Goal: Communication & Community: Share content

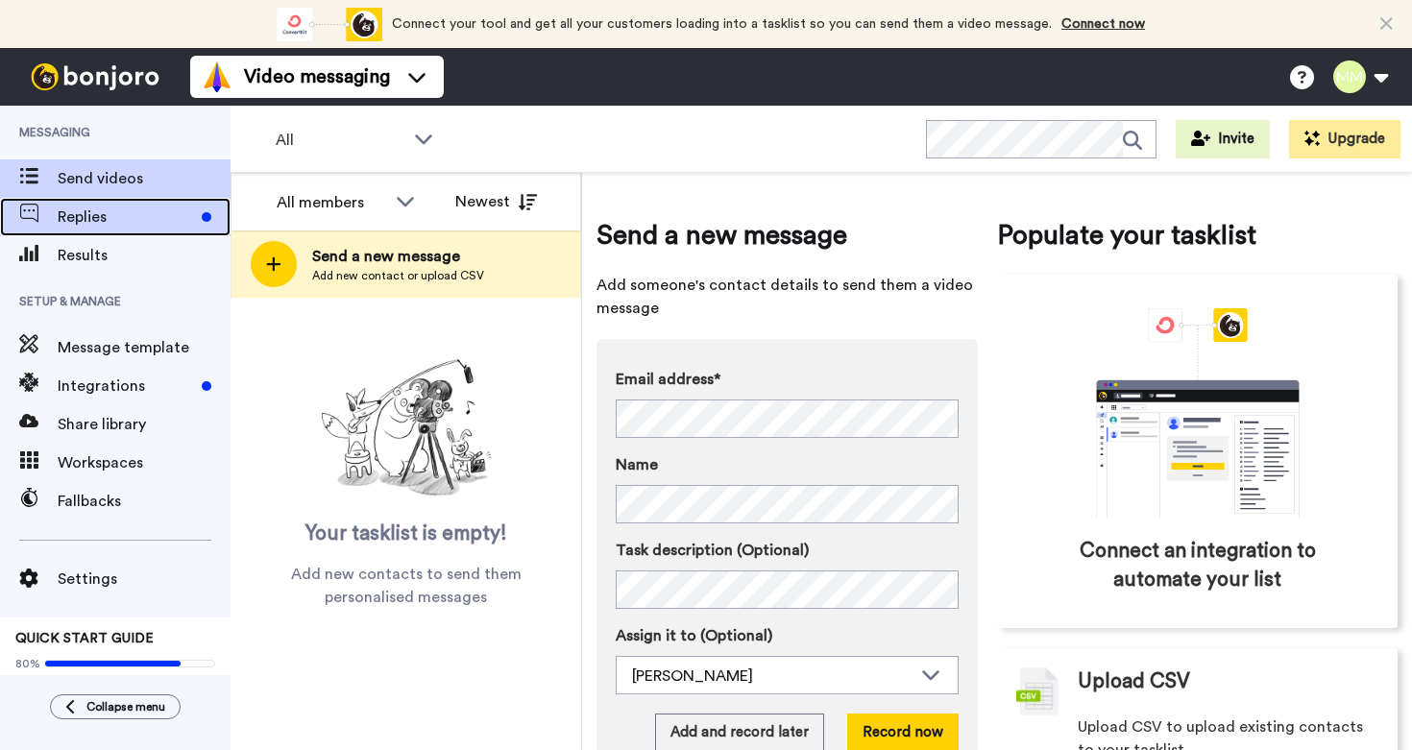
click at [132, 223] on span "Replies" at bounding box center [126, 217] width 136 height 23
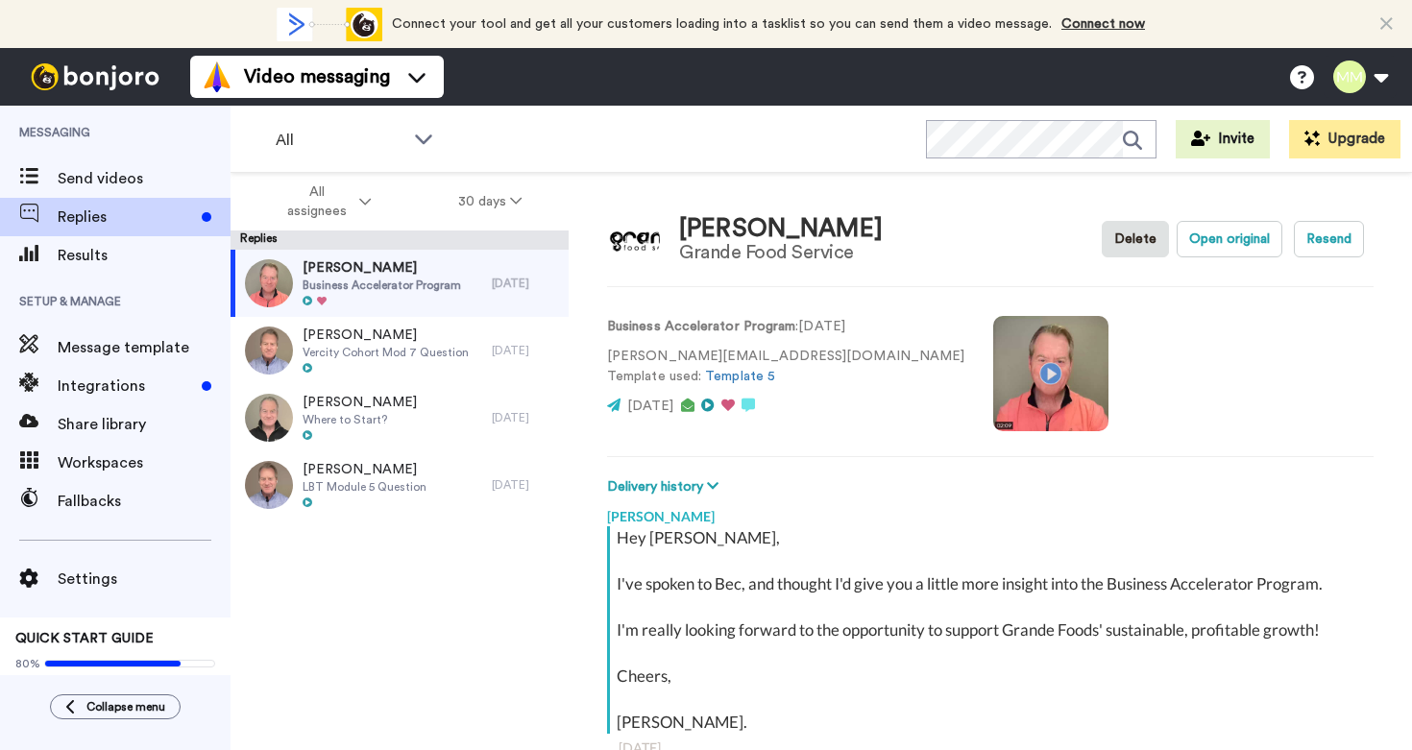
scroll to position [67, 0]
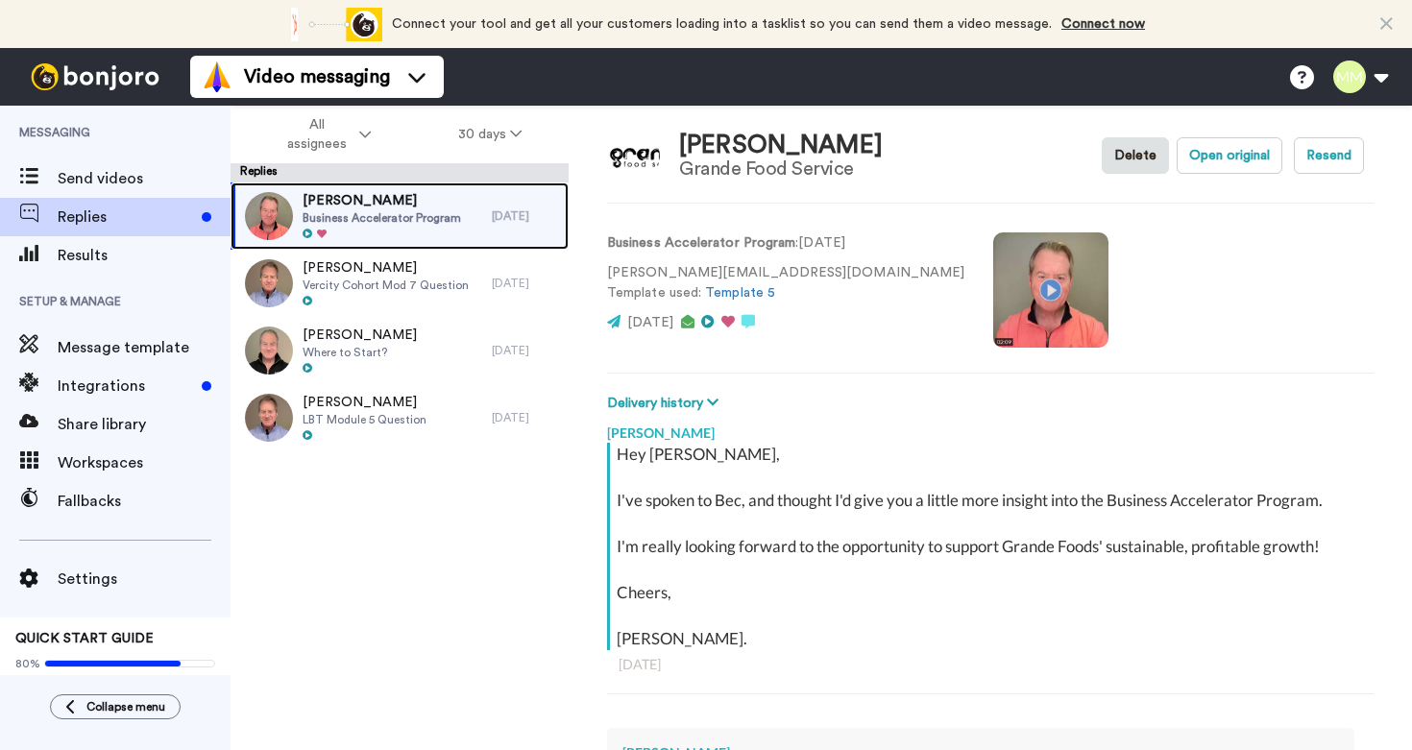
click at [399, 221] on span "Business Accelerator Program" at bounding box center [382, 217] width 159 height 15
type textarea "x"
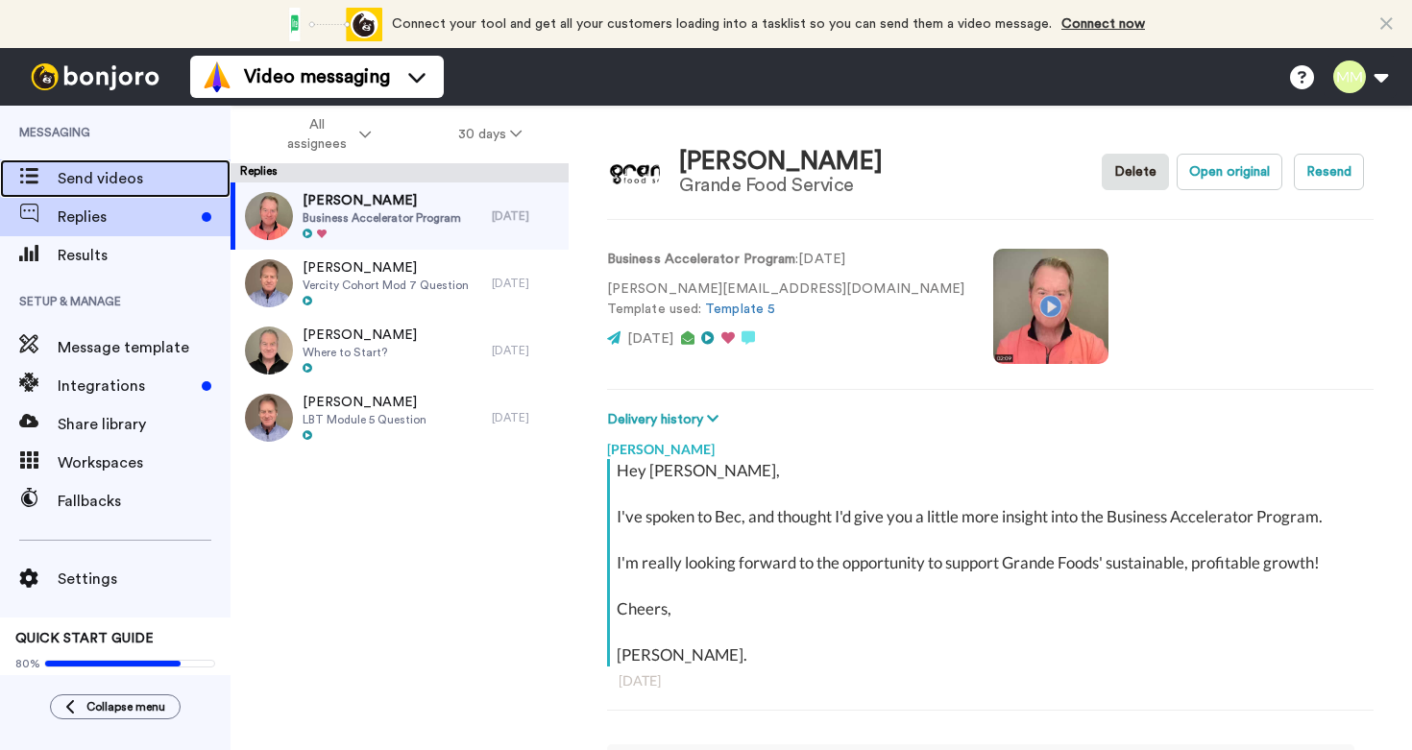
click at [94, 190] on div "Send videos" at bounding box center [115, 178] width 231 height 38
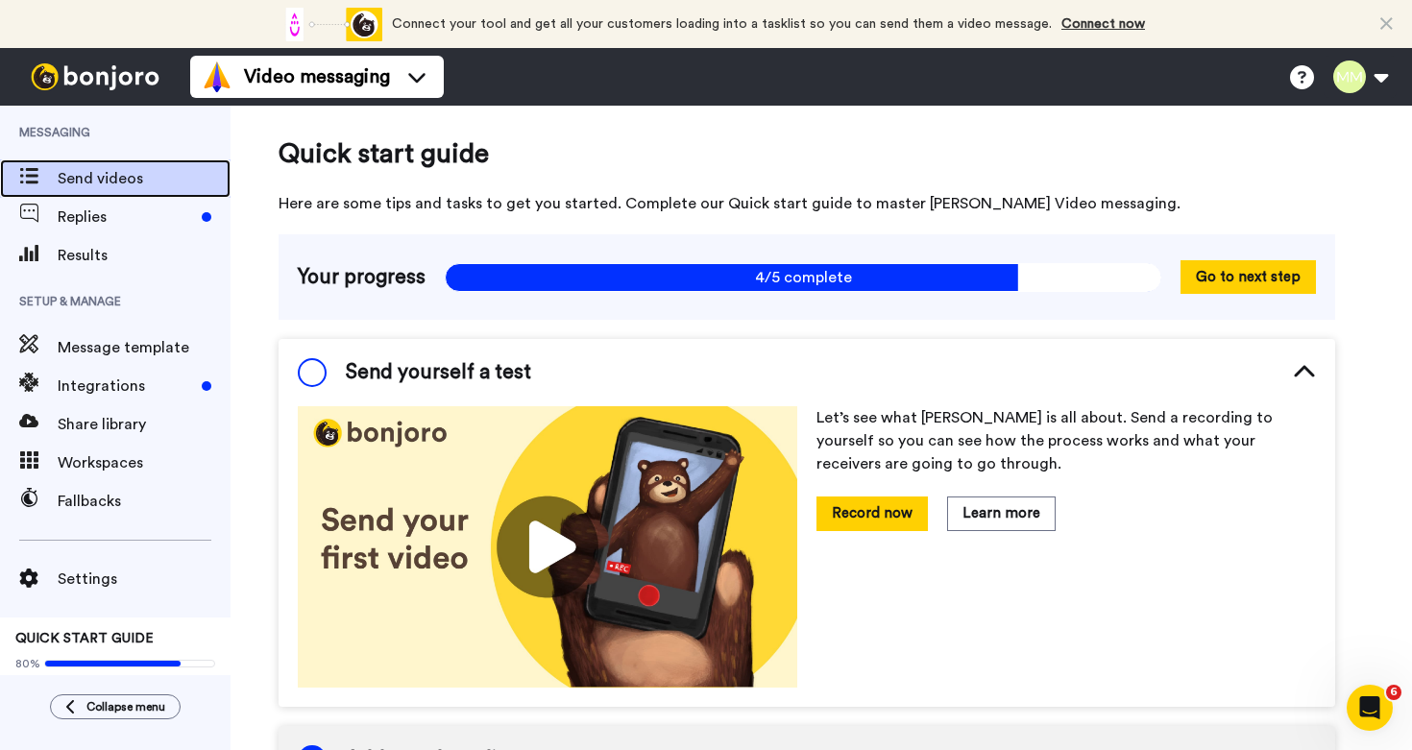
click at [95, 184] on span "Send videos" at bounding box center [144, 178] width 173 height 23
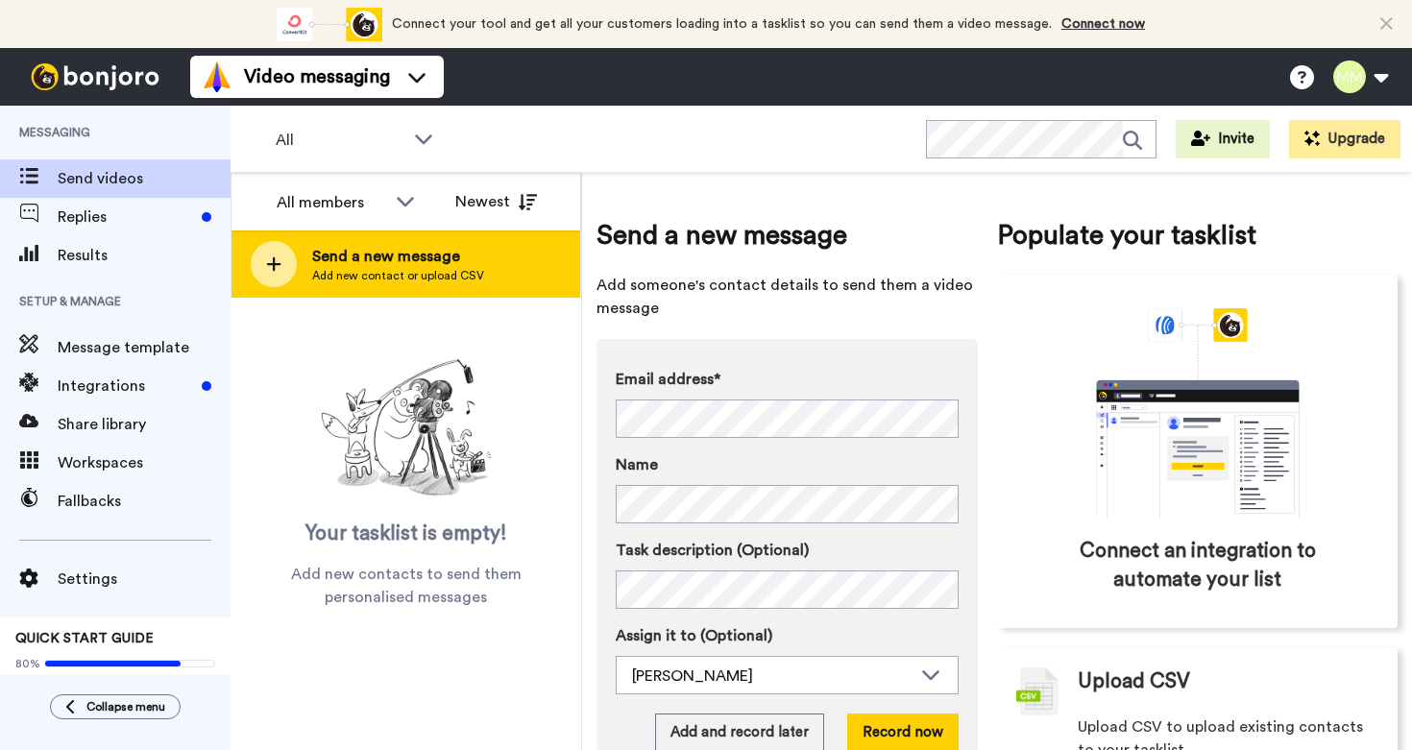
click at [372, 263] on span "Send a new message" at bounding box center [398, 256] width 172 height 23
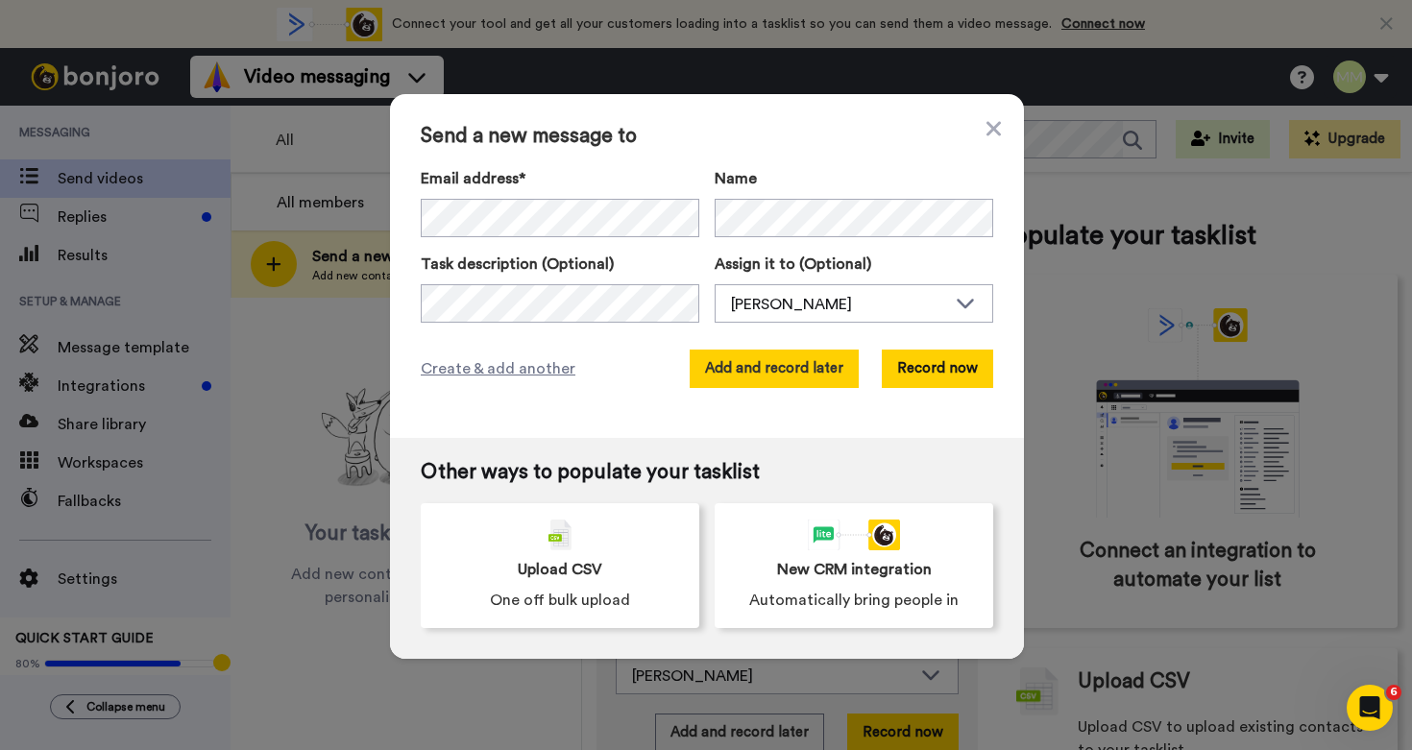
click at [728, 364] on button "Add and record later" at bounding box center [774, 369] width 169 height 38
